Goal: Navigation & Orientation: Find specific page/section

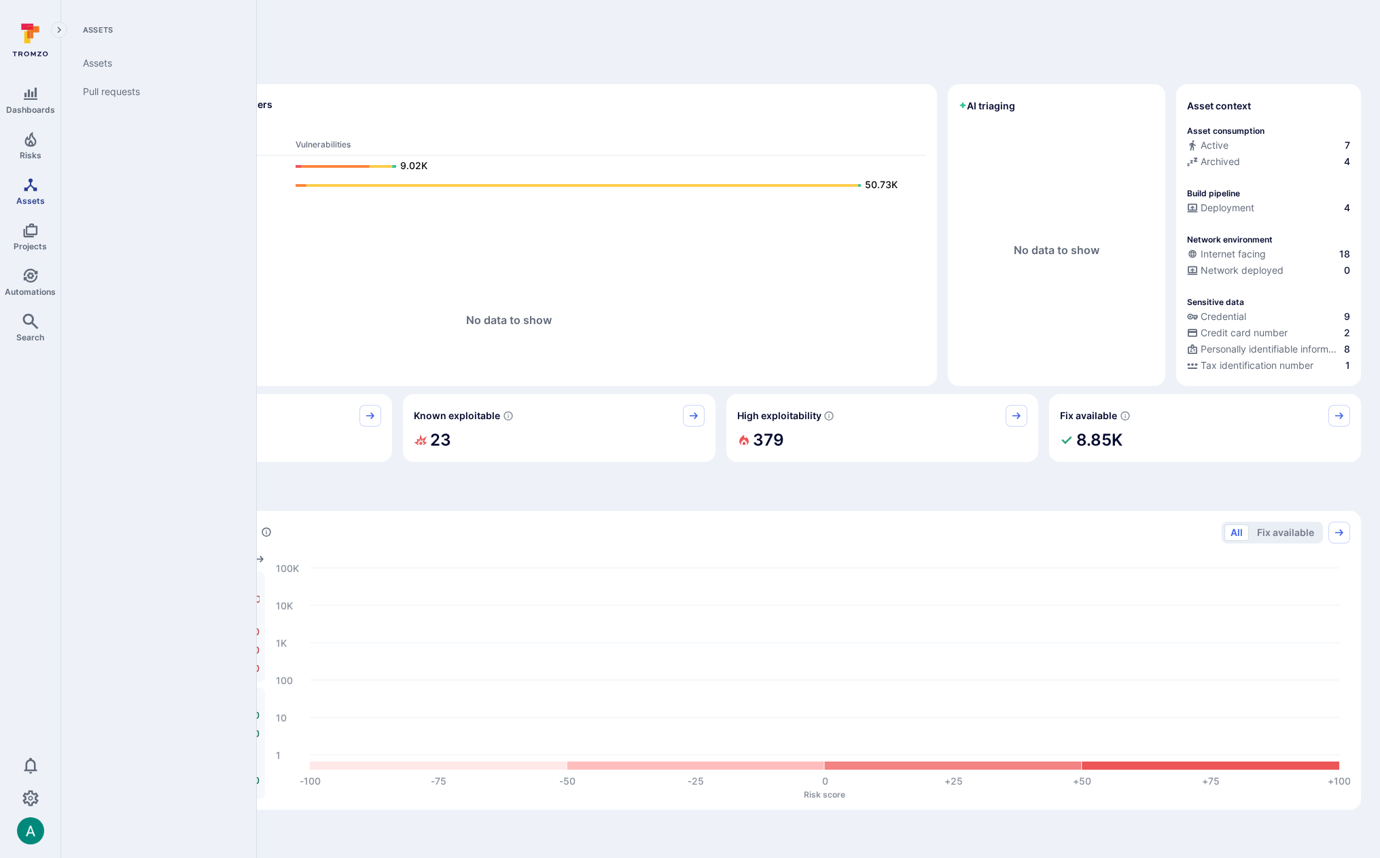
click at [30, 185] on icon "Assets" at bounding box center [30, 184] width 13 height 13
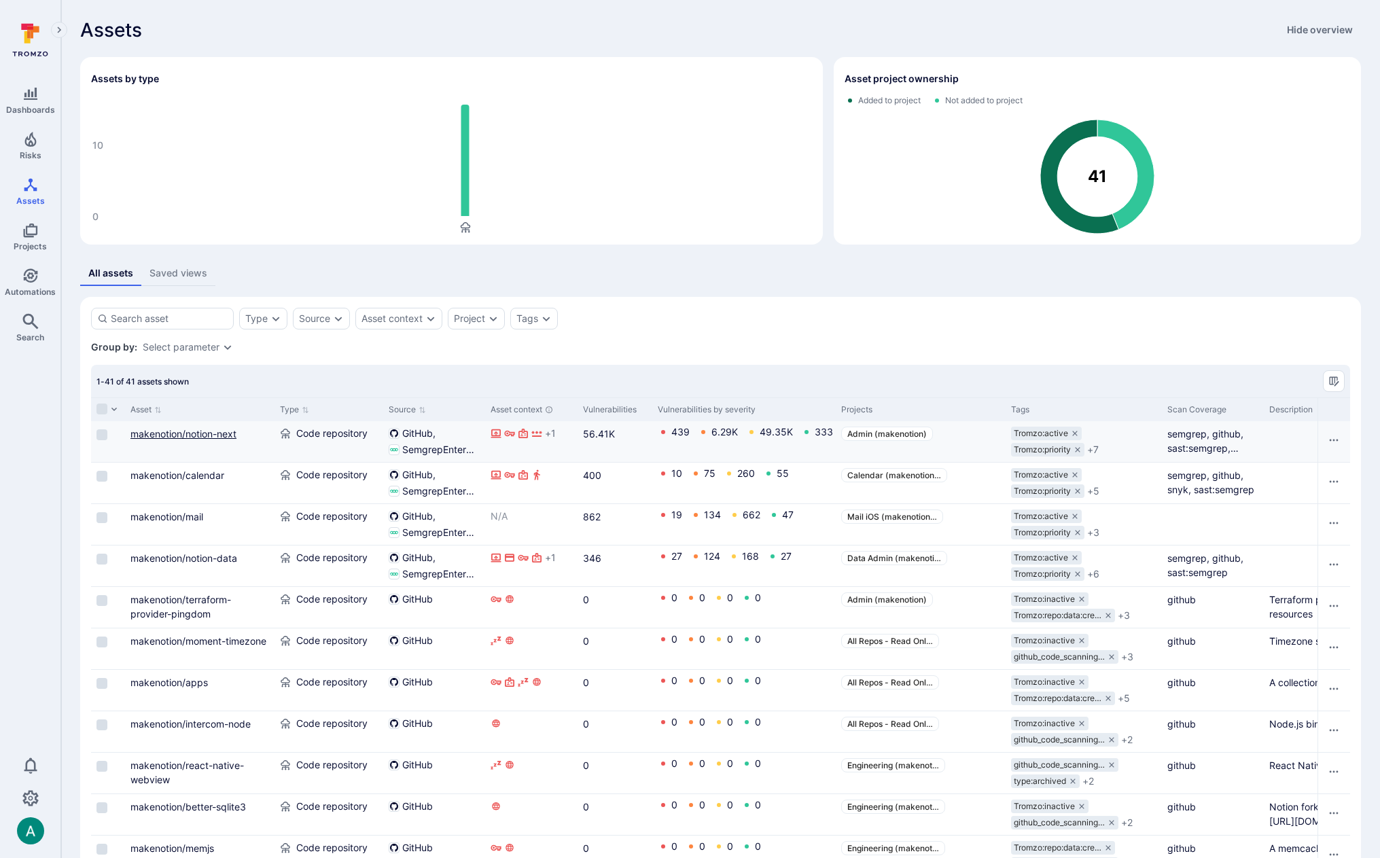
click at [194, 436] on link "makenotion/notion-next" at bounding box center [183, 434] width 106 height 12
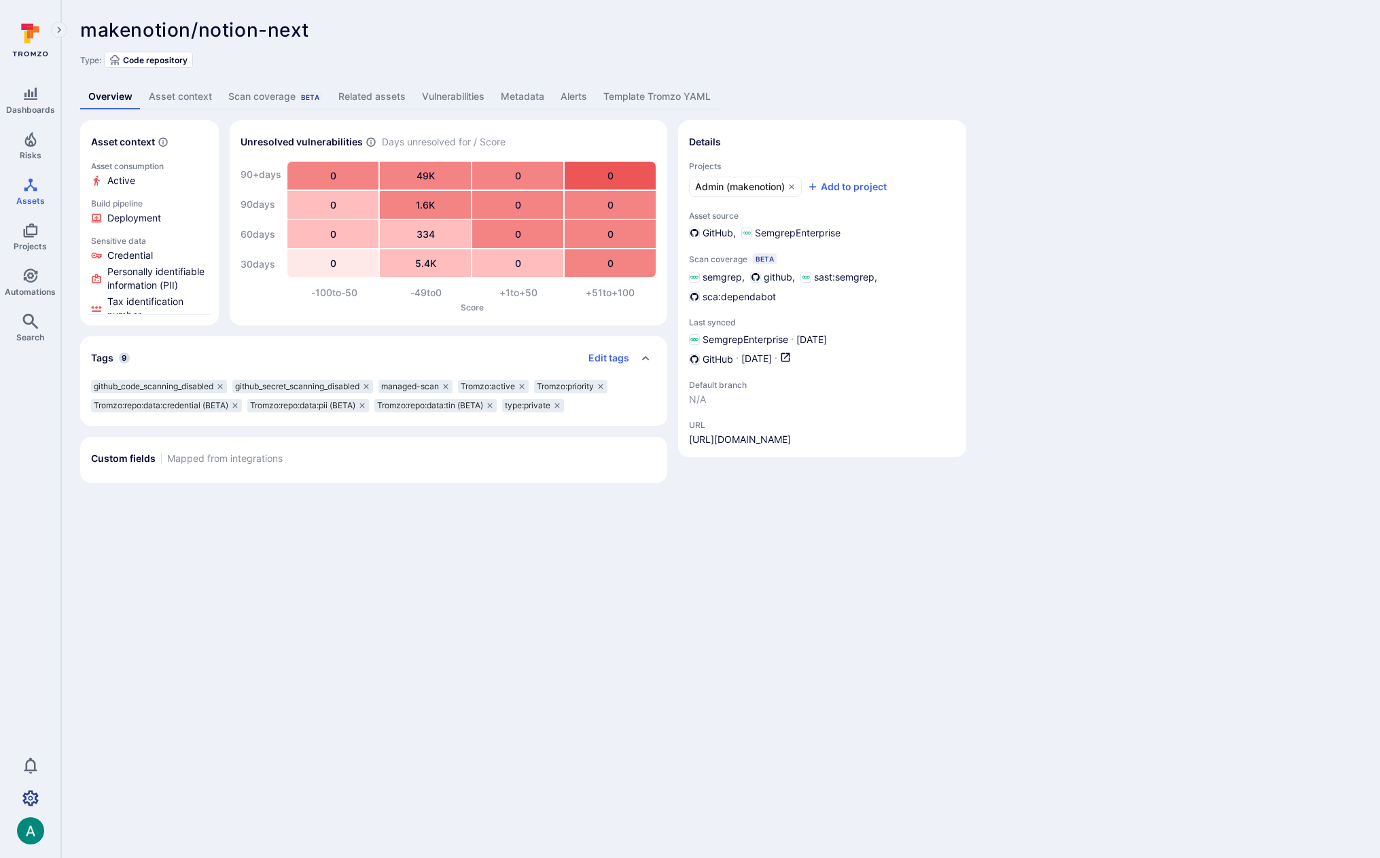
click at [24, 800] on icon "Settings" at bounding box center [30, 798] width 16 height 16
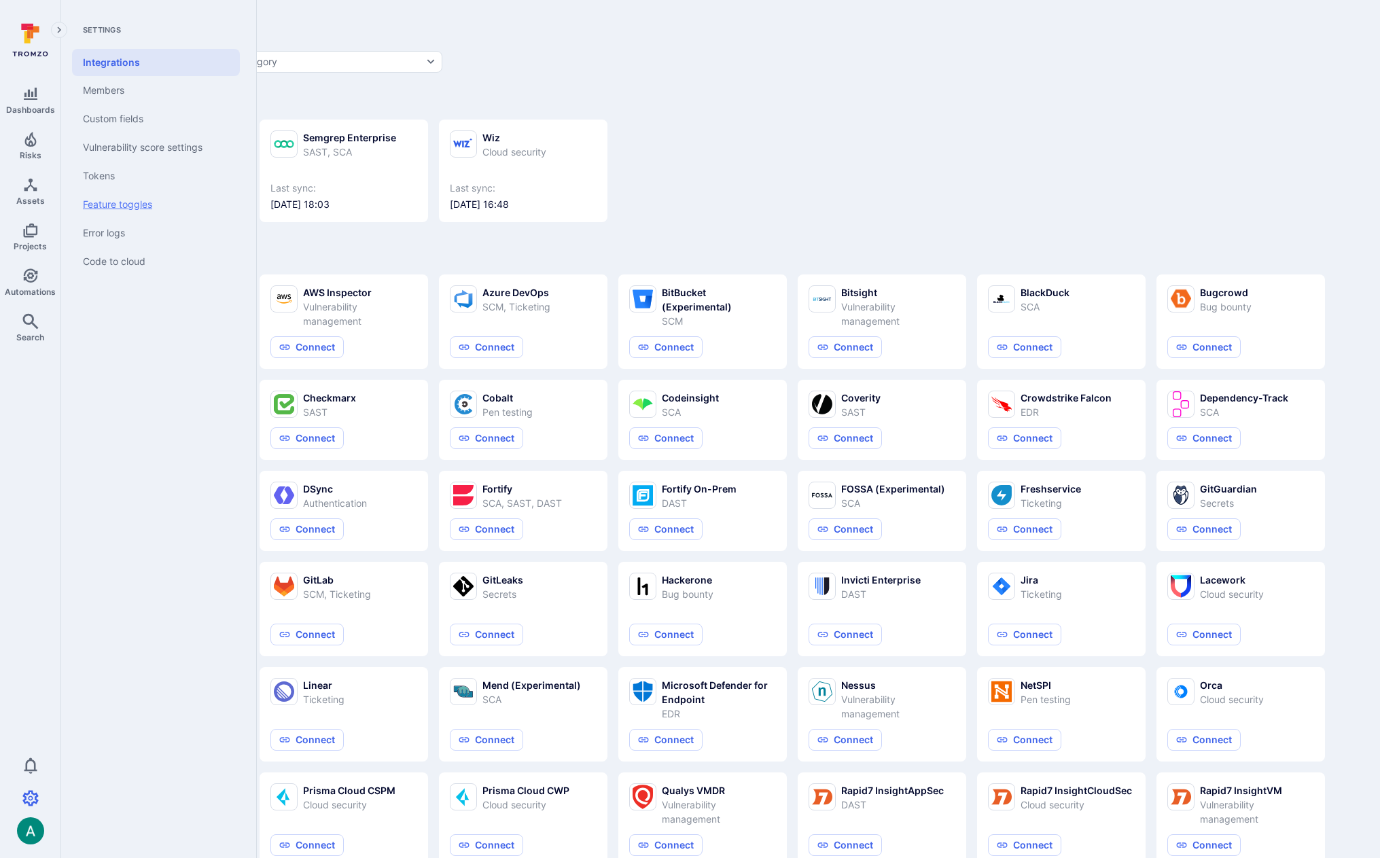
click at [135, 205] on link "Feature toggles" at bounding box center [156, 204] width 168 height 29
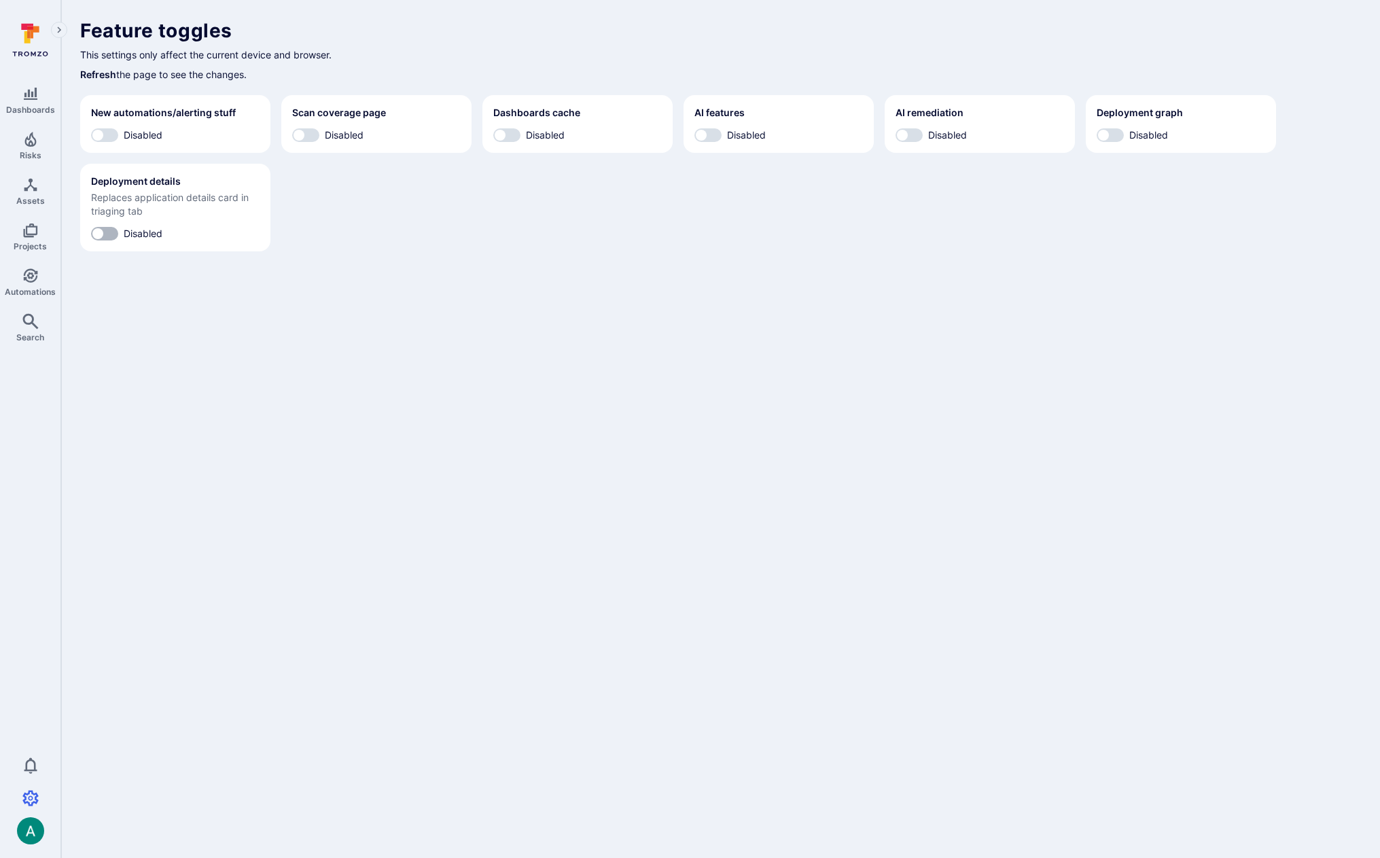
click at [111, 232] on input "Disabled" at bounding box center [97, 234] width 41 height 14
checkbox input "true"
drag, startPoint x: 908, startPoint y: 129, endPoint x: 947, endPoint y: 129, distance: 38.7
click at [908, 129] on input "Disabled" at bounding box center [902, 135] width 41 height 14
checkbox input "true"
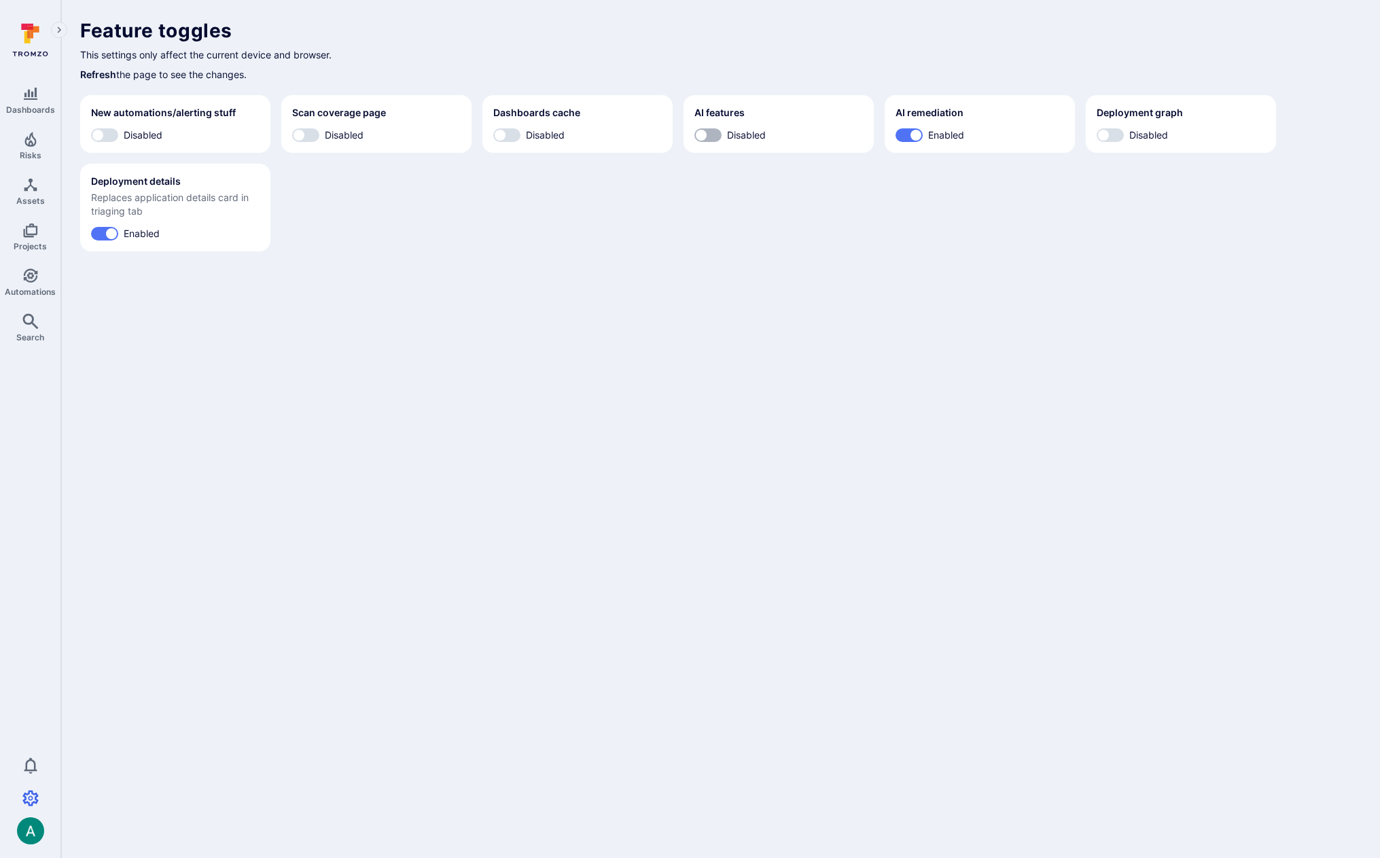
click at [718, 139] on input "Disabled" at bounding box center [701, 135] width 41 height 14
checkbox input "true"
click at [1130, 131] on span "Disabled" at bounding box center [1148, 135] width 39 height 14
click at [1124, 131] on input "Disabled" at bounding box center [1103, 135] width 41 height 14
checkbox input "true"
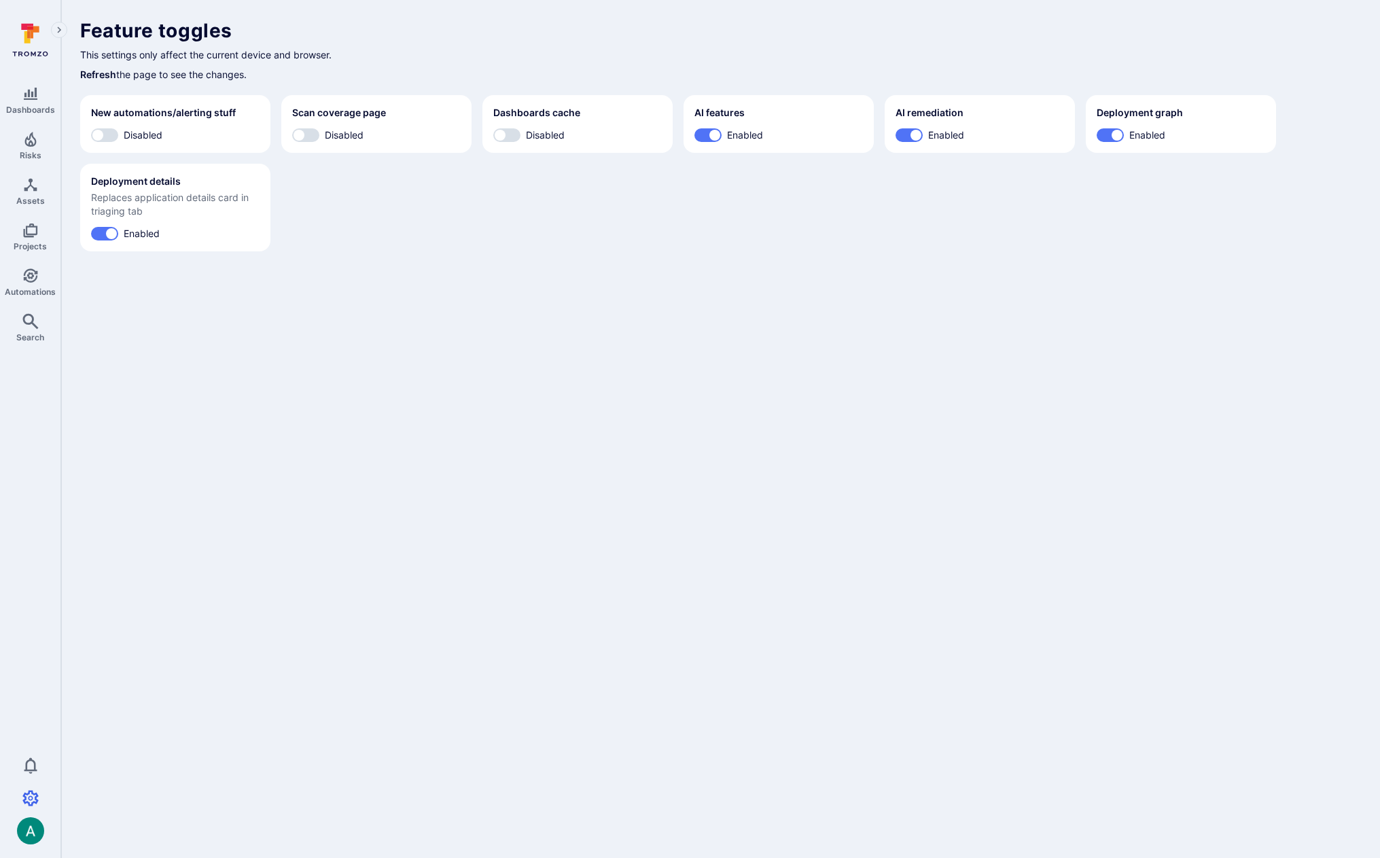
click at [725, 302] on body "Dashboards Risks Assets Projects Automations Search 0 Settings Integrations Mem…" at bounding box center [690, 429] width 1380 height 858
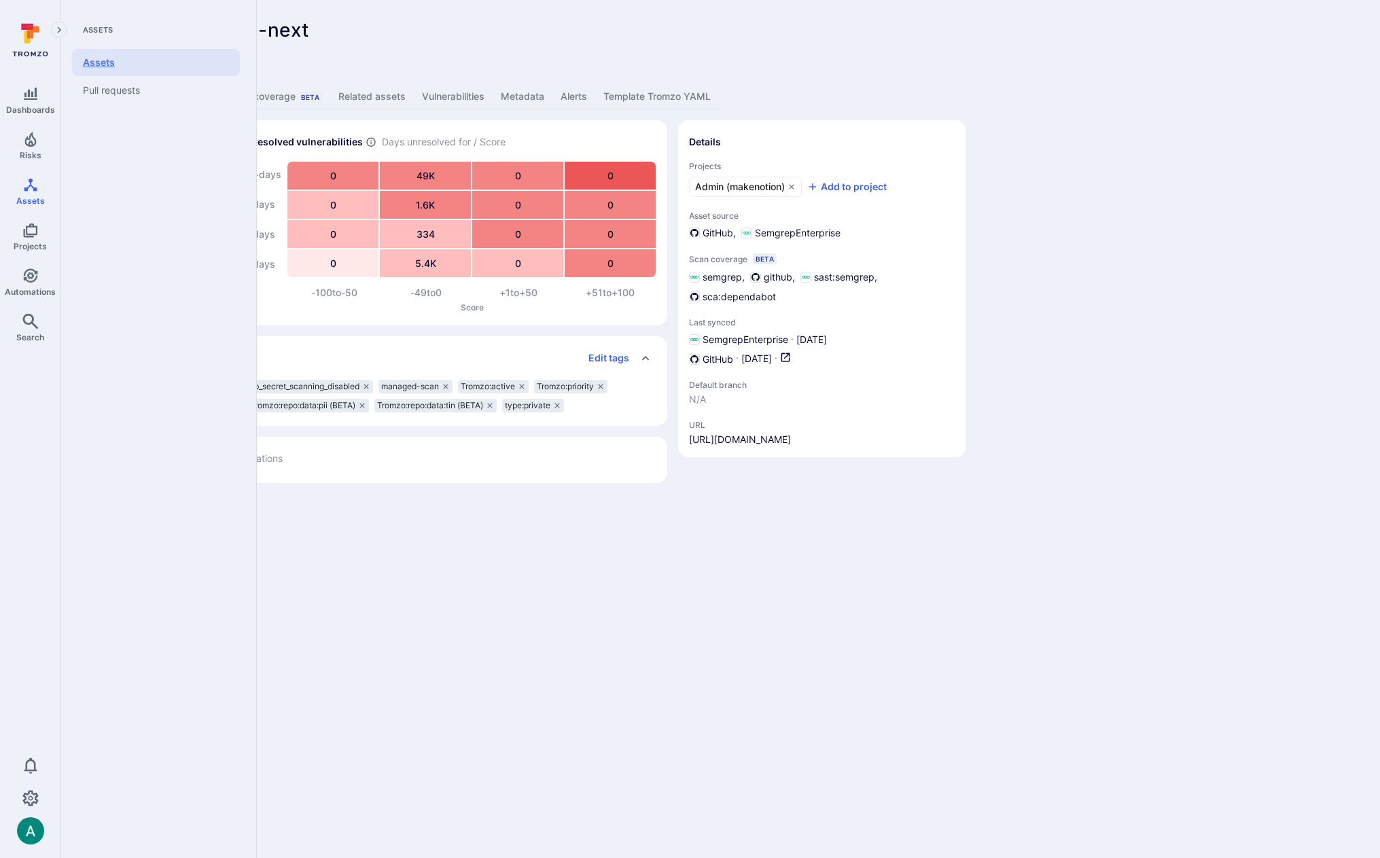
click at [96, 56] on link "Assets" at bounding box center [156, 62] width 168 height 27
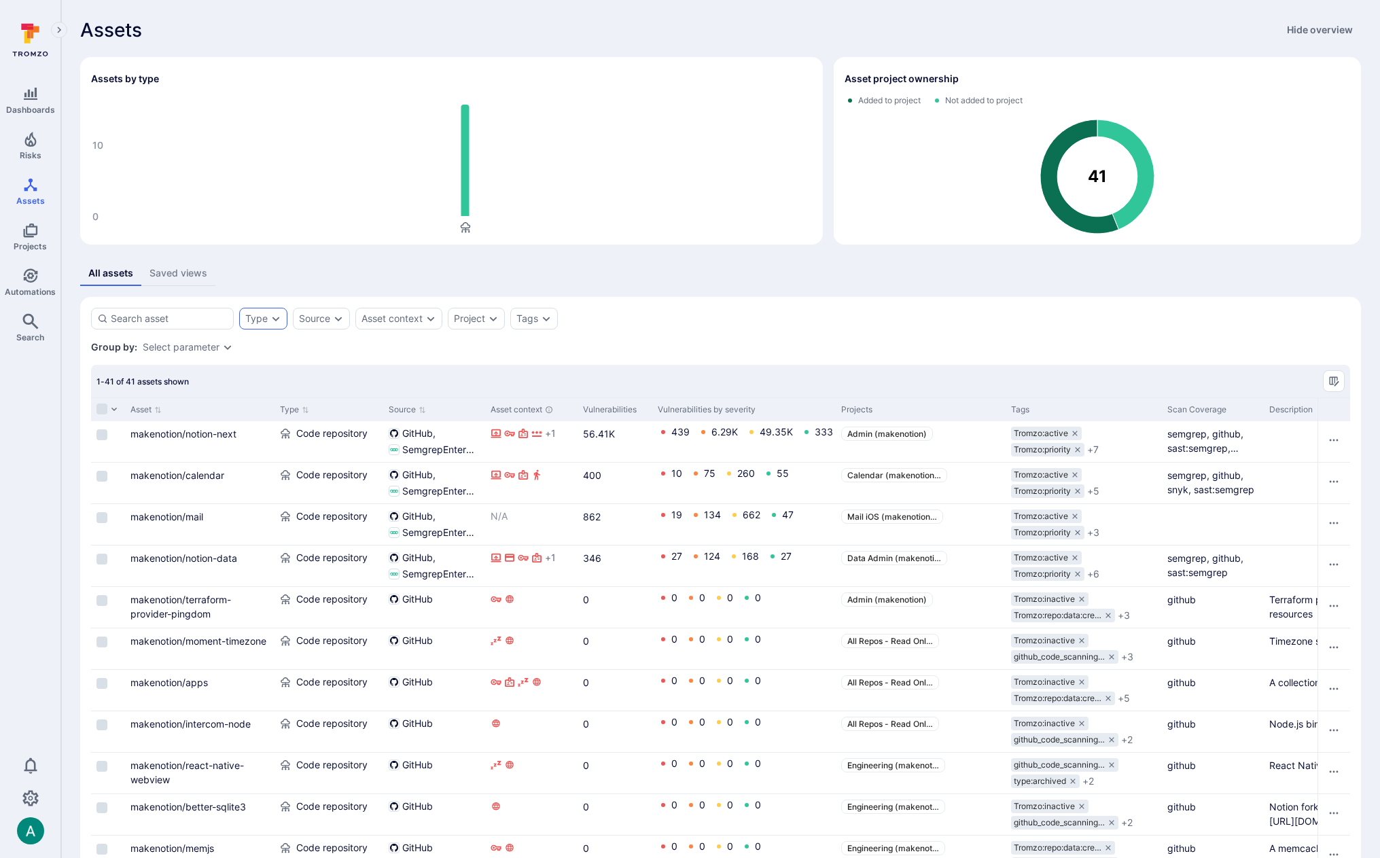
click at [298, 312] on div "Source" at bounding box center [321, 319] width 57 height 22
click at [249, 315] on div "Type" at bounding box center [256, 318] width 22 height 11
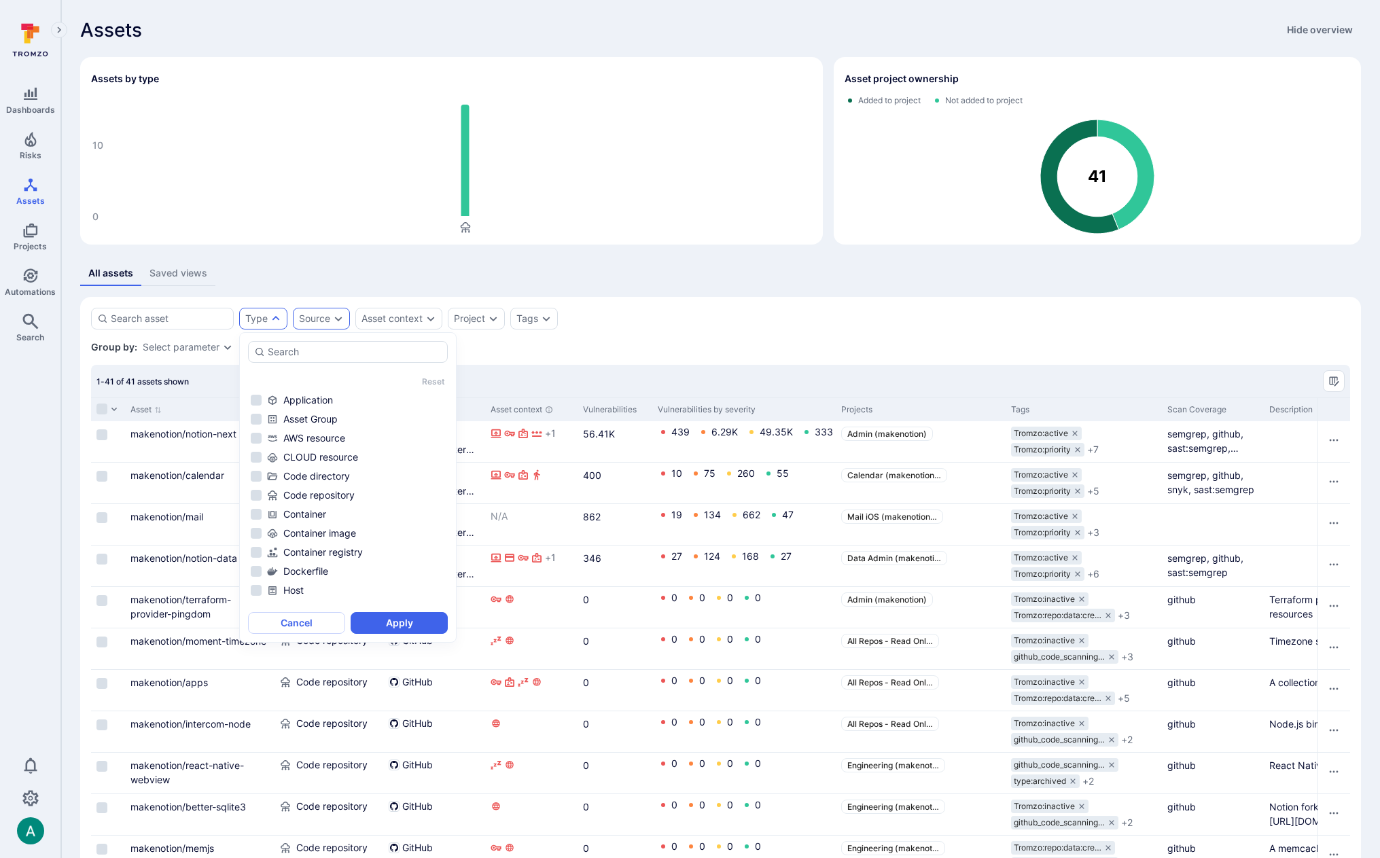
click at [298, 315] on div "Source" at bounding box center [321, 319] width 57 height 22
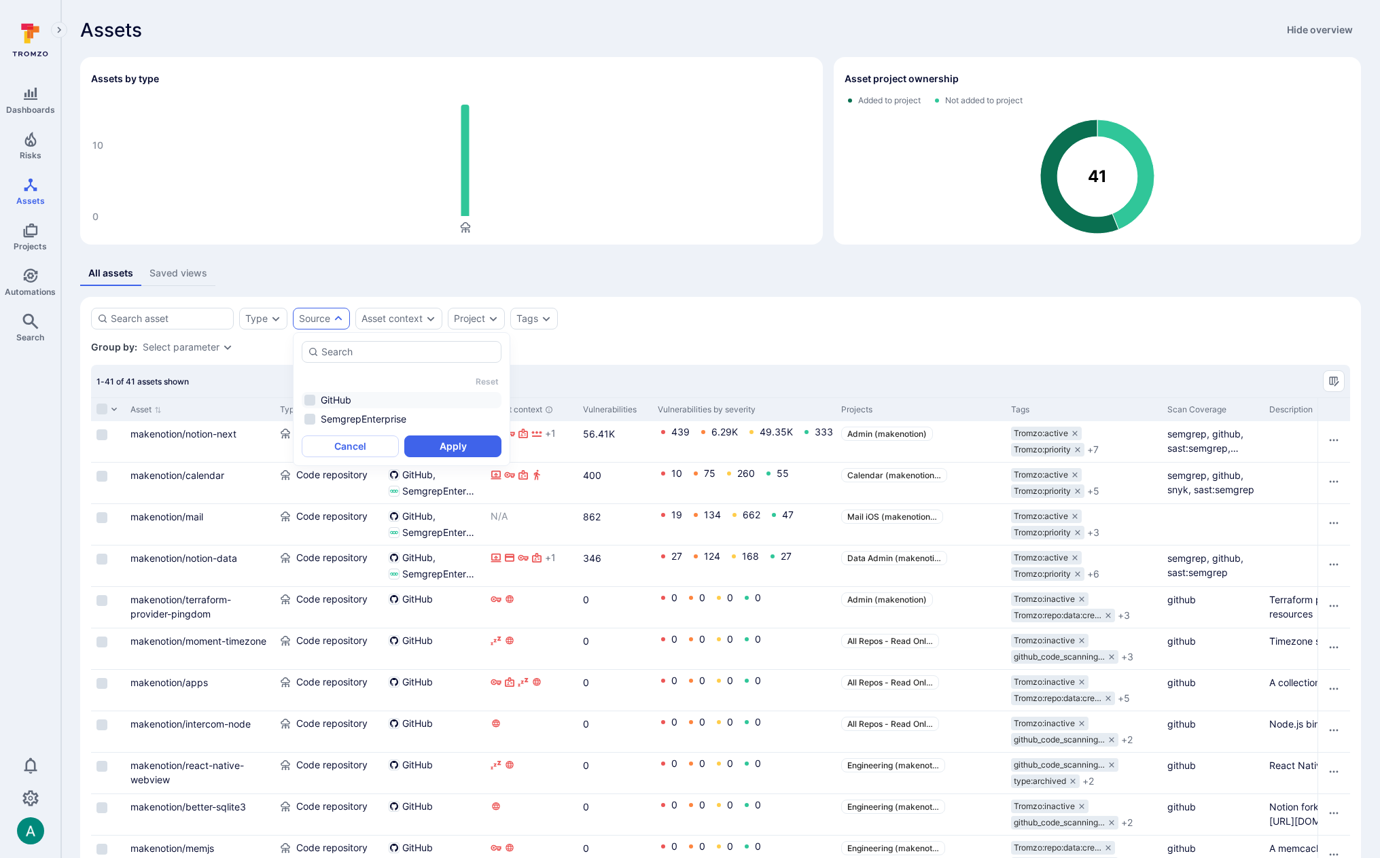
click at [336, 404] on li "GitHub" at bounding box center [402, 400] width 200 height 16
click at [476, 446] on button "Apply" at bounding box center [452, 446] width 97 height 22
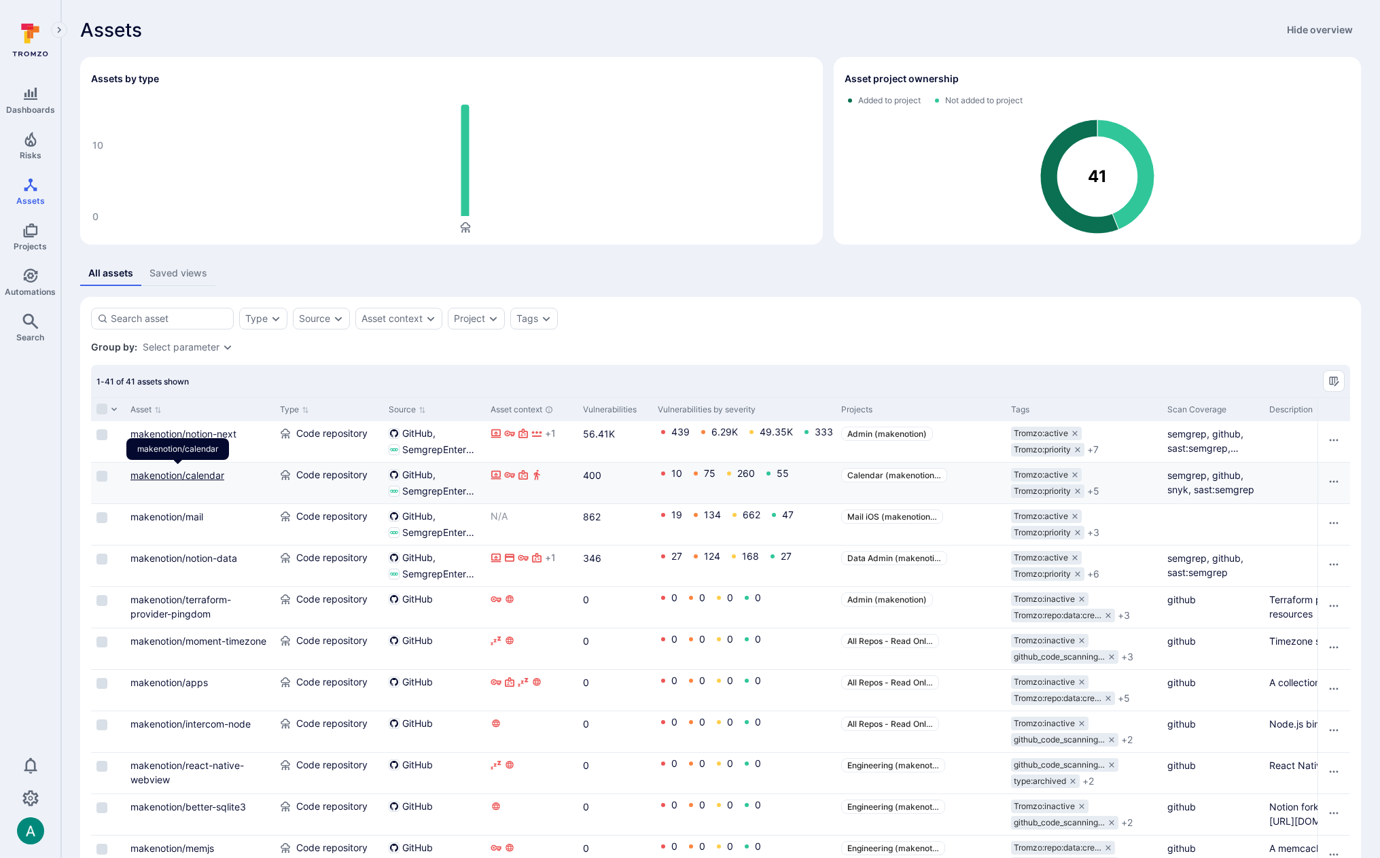
click at [164, 472] on link "makenotion/calendar" at bounding box center [177, 475] width 94 height 12
click at [171, 515] on link "makenotion/mail" at bounding box center [166, 517] width 73 height 12
click at [196, 556] on link "makenotion/notion-data" at bounding box center [183, 558] width 107 height 12
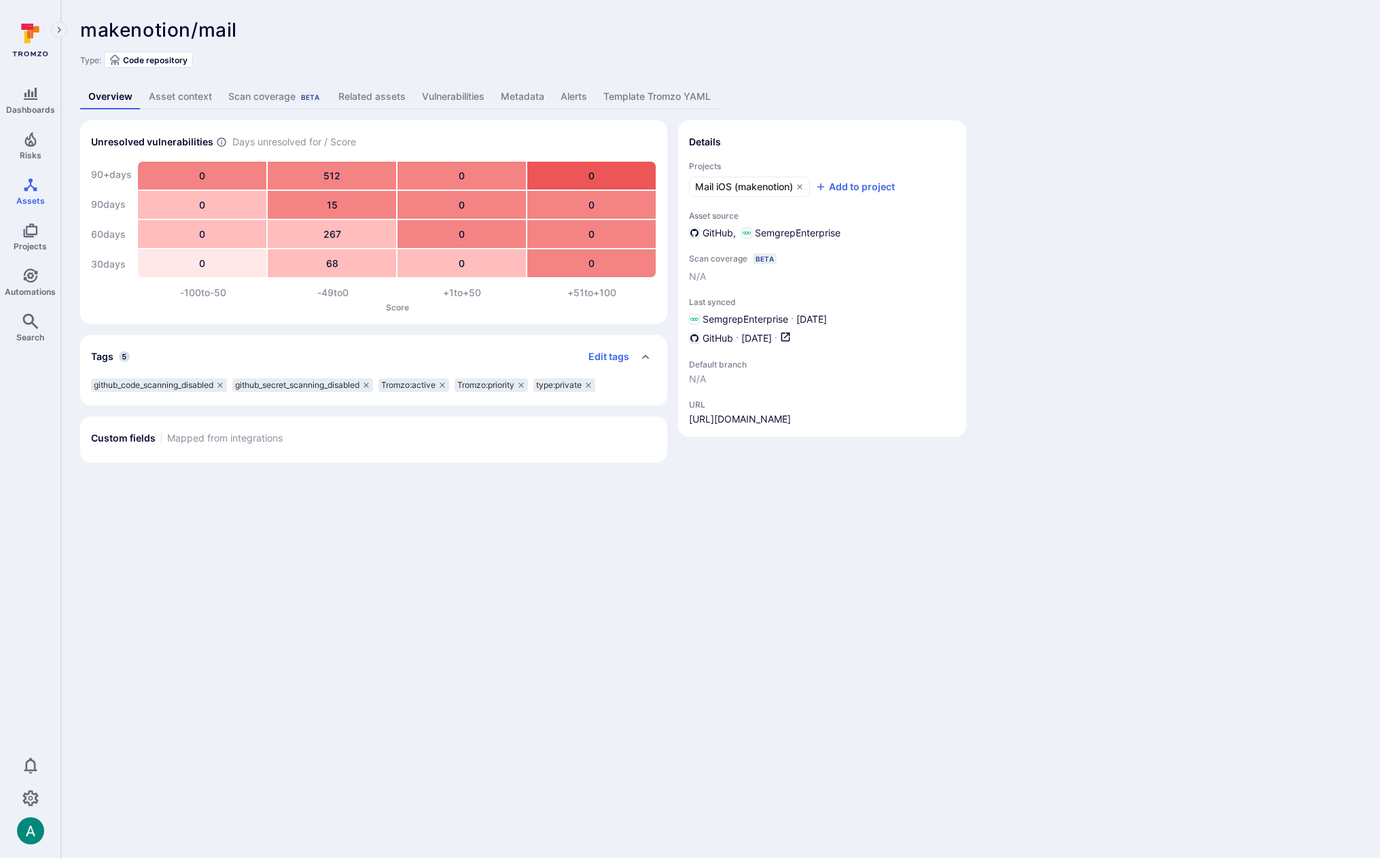
click at [1123, 115] on div "makenotion/mail ... Show more Type: Code repository Overview Asset context Scan…" at bounding box center [720, 241] width 1319 height 482
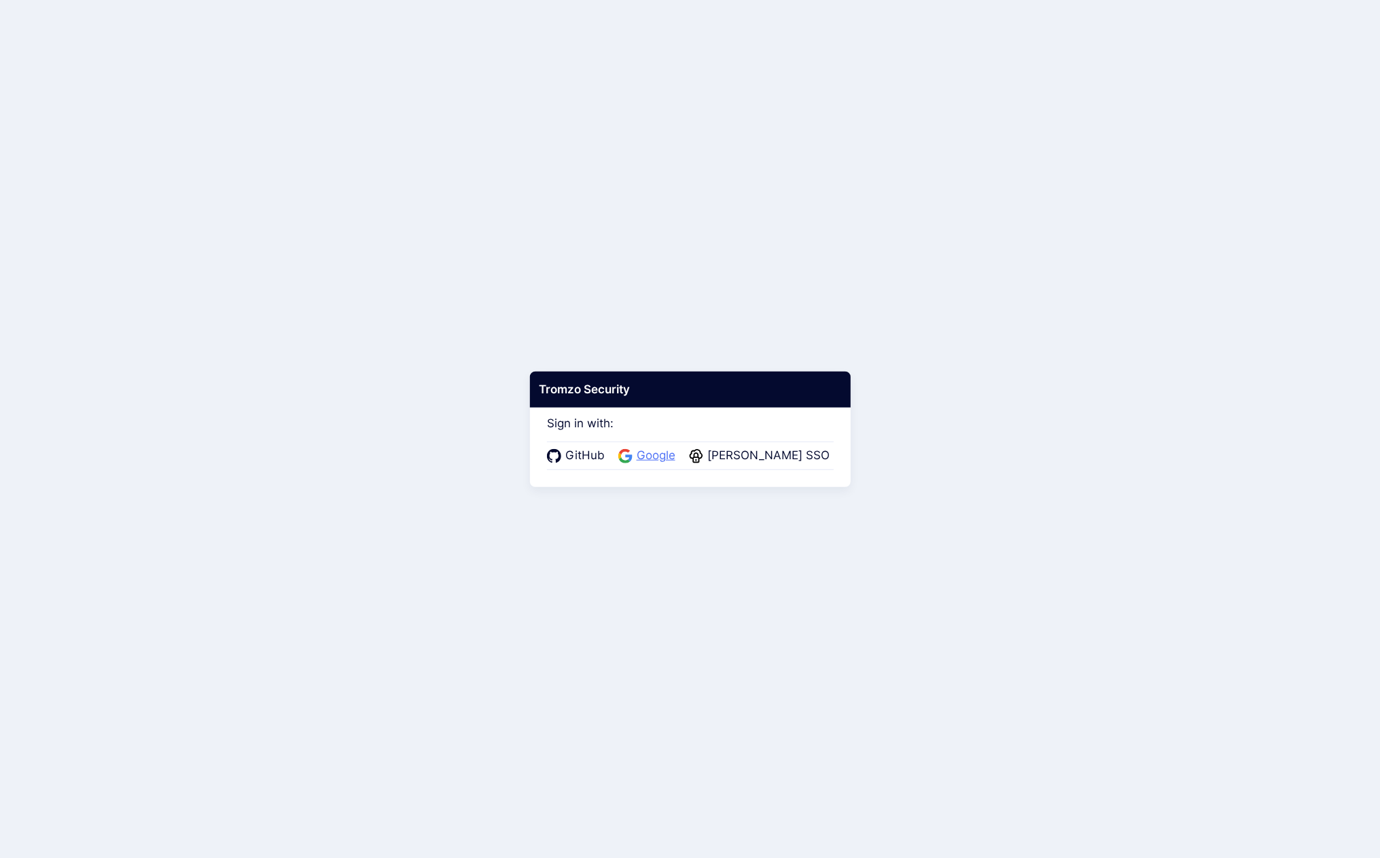
click at [679, 458] on span "Google" at bounding box center [655, 456] width 47 height 18
